Goal: Task Accomplishment & Management: Use online tool/utility

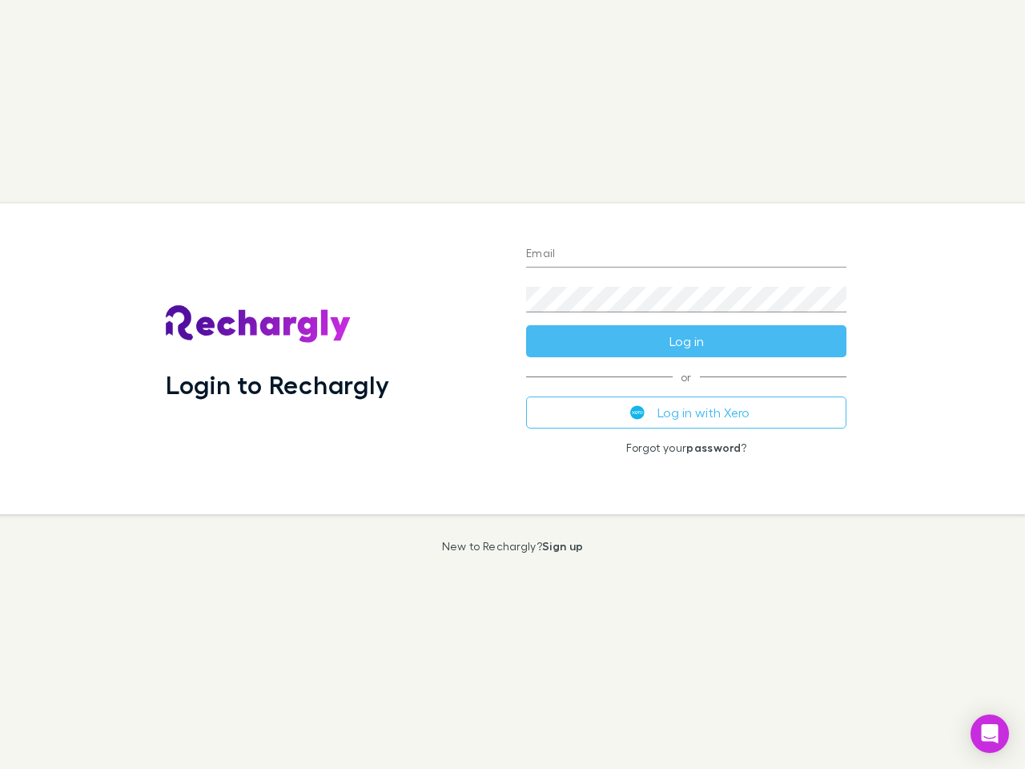
click at [513, 384] on div "Login to Rechargly" at bounding box center [333, 358] width 360 height 311
click at [686, 255] on input "Email" at bounding box center [686, 255] width 320 height 26
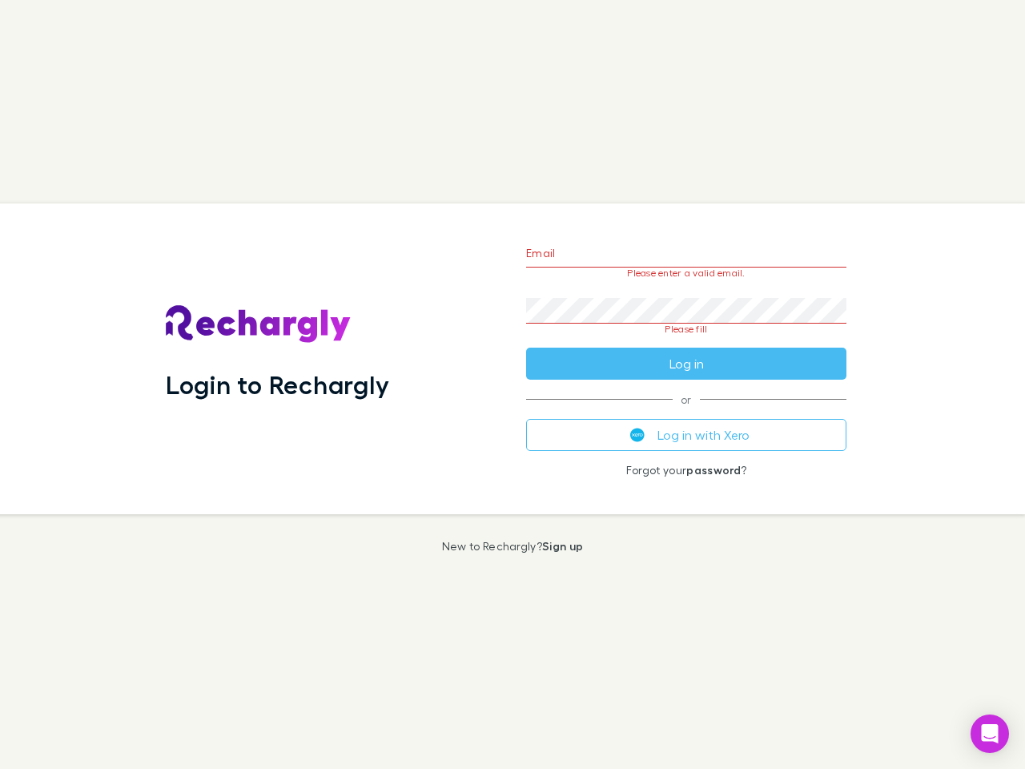
click at [686, 341] on form "Email Please enter a valid email. Password Please fill Log in" at bounding box center [686, 304] width 320 height 151
click at [686, 413] on div "Email Please enter a valid email. Password Please fill Log in or Log in with Xe…" at bounding box center [686, 358] width 346 height 311
click at [990, 734] on icon "Open Intercom Messenger" at bounding box center [990, 733] width 17 height 19
